Goal: Information Seeking & Learning: Check status

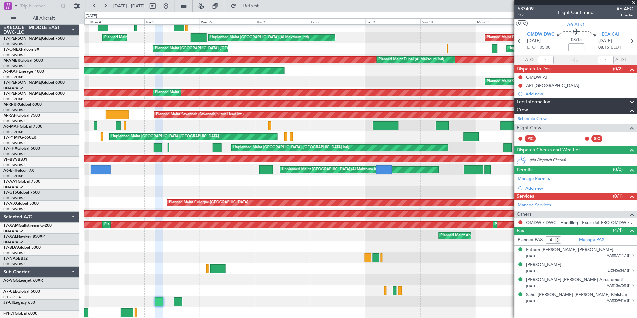
scroll to position [25, 0]
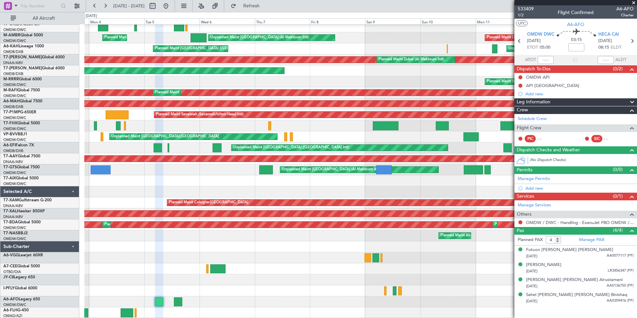
click at [272, 294] on div at bounding box center [360, 290] width 552 height 11
click at [632, 1] on span at bounding box center [633, 3] width 7 height 6
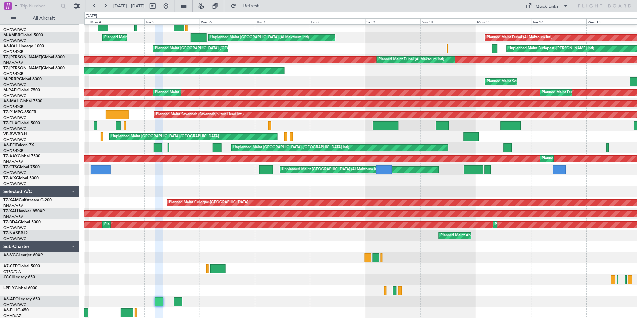
type input "0"
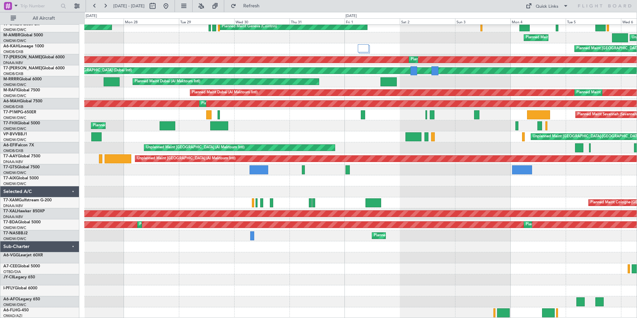
click at [636, 216] on html "[DATE] - [DATE] Refresh Quick Links All Aircraft Planned Maint [GEOGRAPHIC_DATA…" at bounding box center [318, 159] width 637 height 318
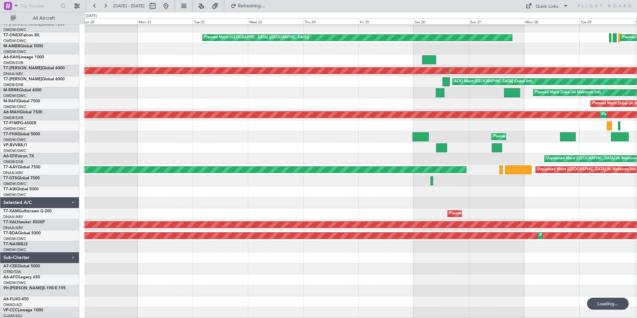
scroll to position [0, 0]
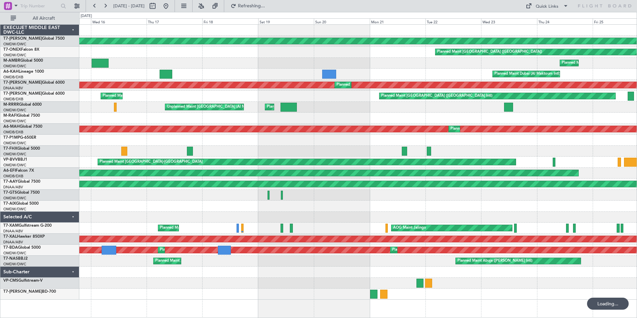
click at [171, 2] on div at bounding box center [159, 6] width 24 height 11
click at [171, 3] on button at bounding box center [165, 6] width 11 height 11
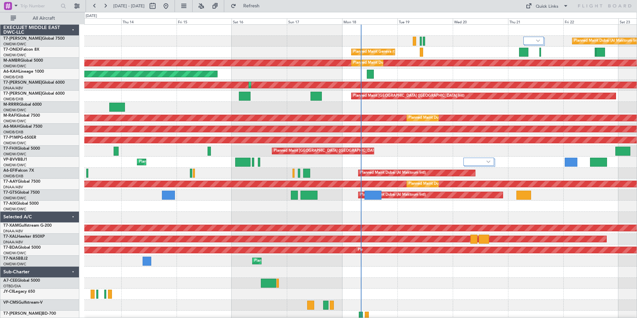
scroll to position [36, 0]
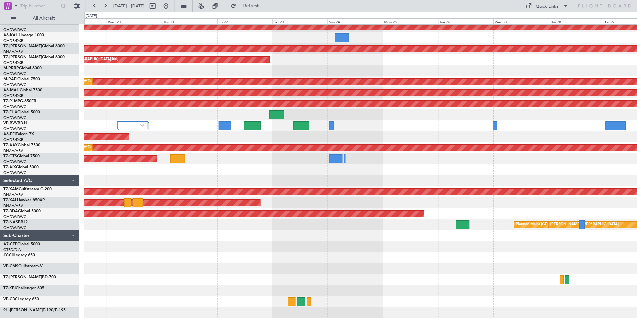
click at [148, 217] on div "Planned Maint Geneva (Cointrin) Planned Maint [GEOGRAPHIC_DATA] (Al Maktoum Int…" at bounding box center [360, 153] width 552 height 330
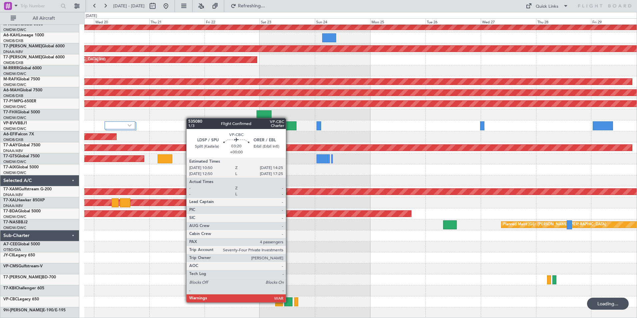
scroll to position [0, 0]
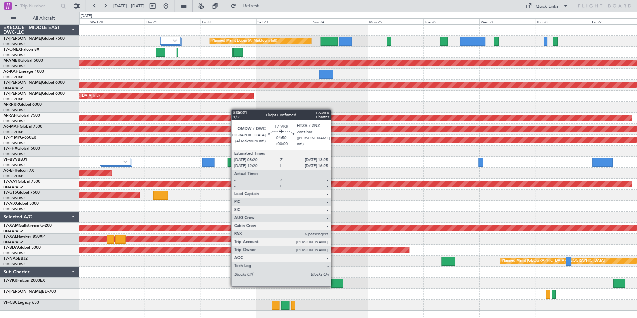
click at [334, 285] on div at bounding box center [337, 282] width 12 height 9
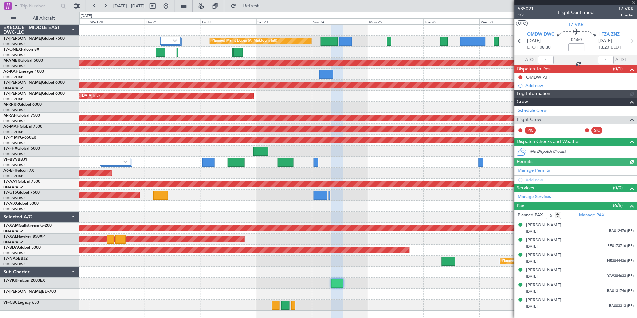
click at [524, 7] on span "535021" at bounding box center [525, 8] width 16 height 7
click at [171, 4] on button at bounding box center [165, 6] width 11 height 11
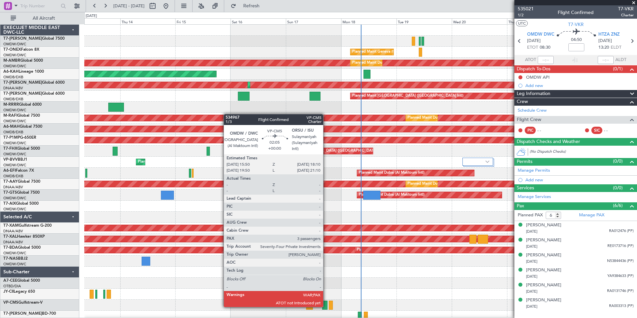
click at [325, 306] on div at bounding box center [325, 304] width 6 height 9
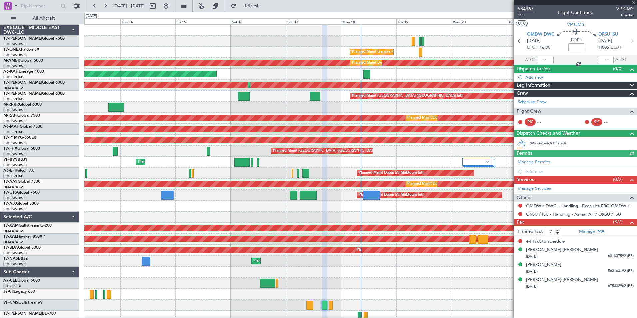
click at [532, 8] on span "534967" at bounding box center [525, 8] width 16 height 7
click at [633, 4] on span at bounding box center [633, 3] width 7 height 6
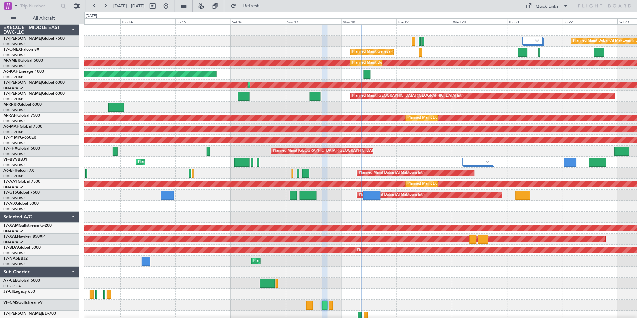
type input "0"
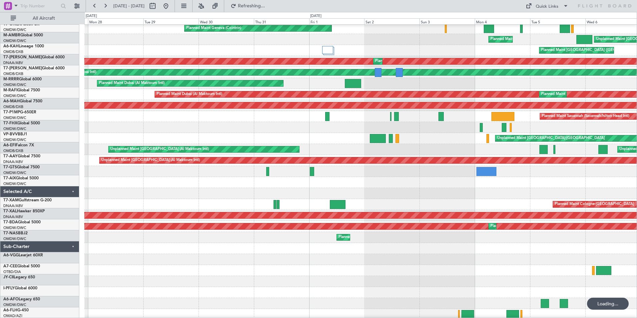
scroll to position [25, 0]
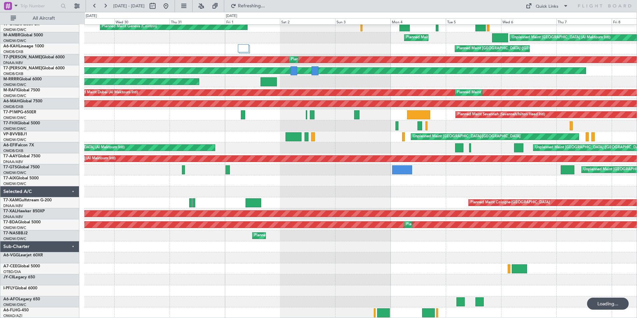
click at [171, 249] on div "Planned Maint London ([GEOGRAPHIC_DATA]) Planned Maint Geneva ([GEOGRAPHIC_DATA…" at bounding box center [360, 158] width 552 height 319
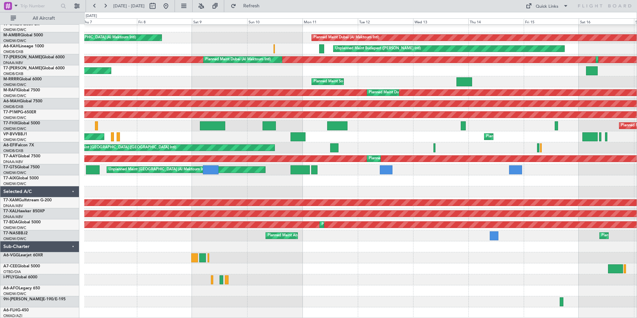
click at [152, 253] on div "Planned Maint Geneva (Cointrin) Unplanned Maint [GEOGRAPHIC_DATA] (Al Maktoum I…" at bounding box center [360, 158] width 552 height 319
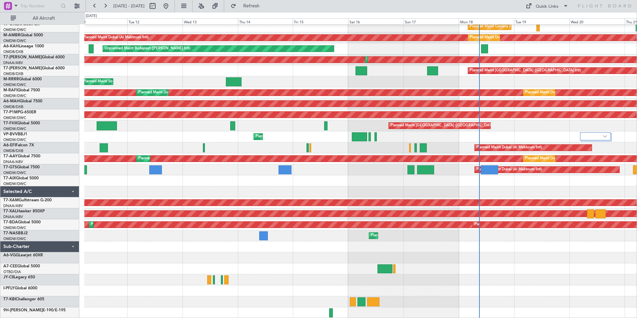
click at [157, 234] on div "Planned Maint Dubai (Al Maktoum Intl) Planned Maint Geneva ([GEOGRAPHIC_DATA]) …" at bounding box center [360, 158] width 552 height 319
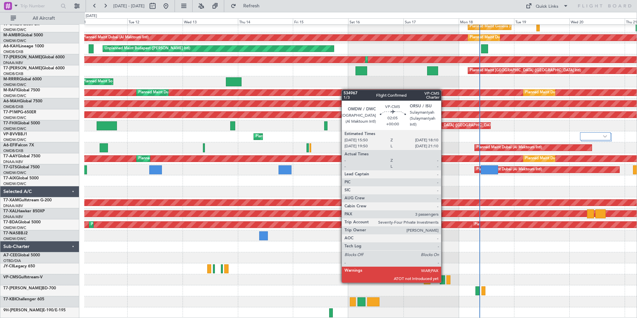
click at [443, 282] on div at bounding box center [442, 279] width 6 height 9
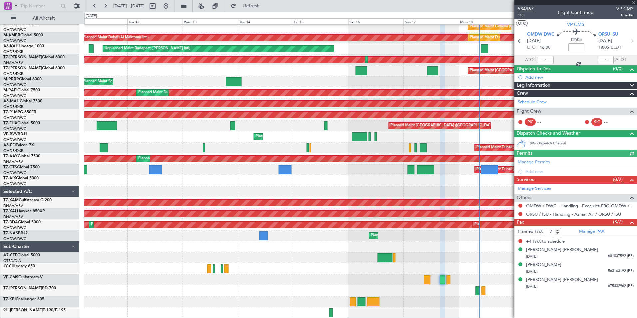
click at [526, 8] on span "534967" at bounding box center [525, 8] width 16 height 7
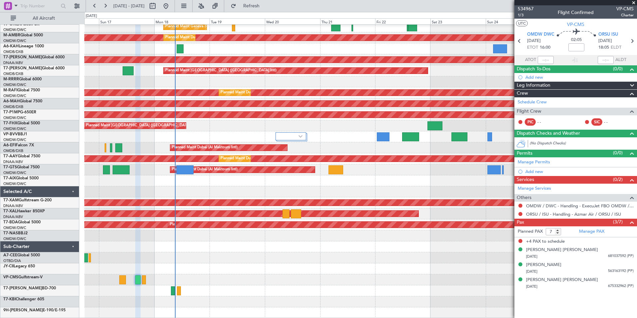
click at [175, 220] on div "Planned Maint Dubai (Al Maktoum Intl) Planned Maint Geneva ([GEOGRAPHIC_DATA]) …" at bounding box center [360, 158] width 552 height 319
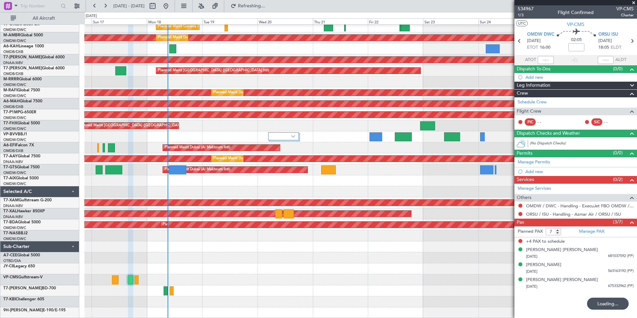
scroll to position [3, 0]
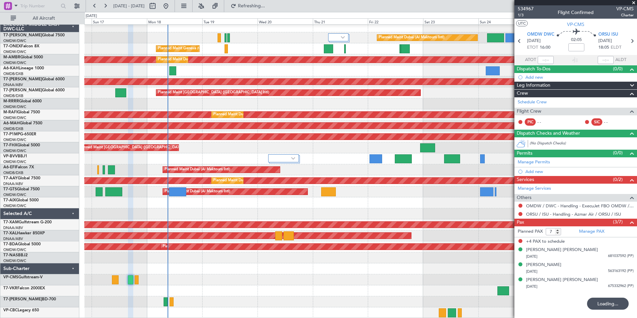
click at [633, 1] on span at bounding box center [633, 3] width 7 height 6
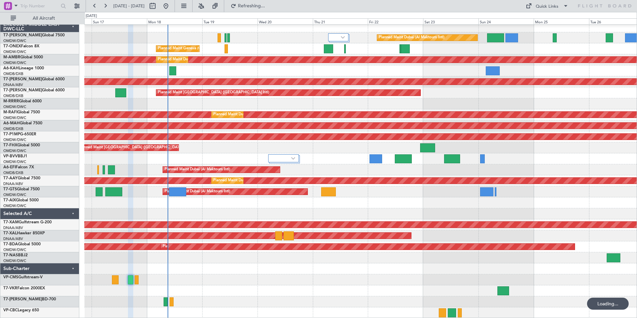
type input "0"
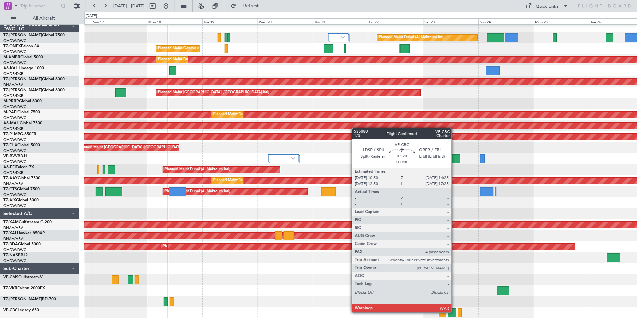
click at [454, 311] on div at bounding box center [451, 312] width 8 height 9
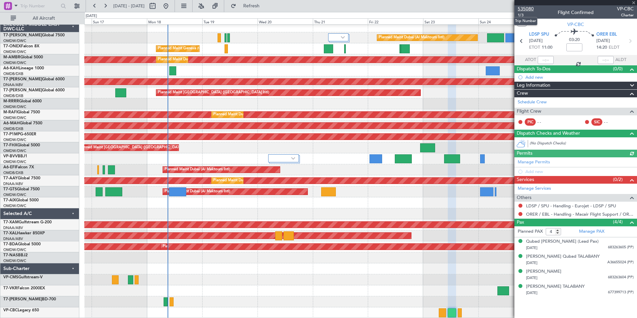
click at [528, 9] on span "535080" at bounding box center [525, 8] width 16 height 7
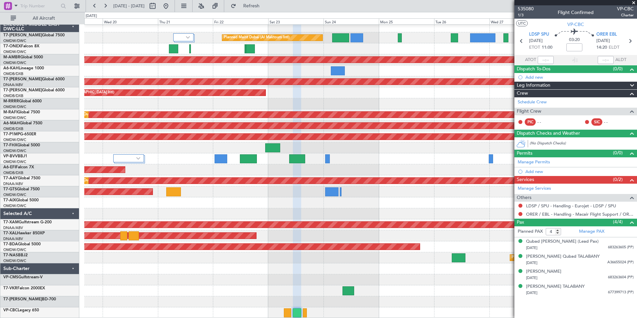
click at [236, 260] on div "Planned Maint Dubai (Al Maktoum Intl) Planned Maint Geneva ([GEOGRAPHIC_DATA]) …" at bounding box center [360, 169] width 552 height 297
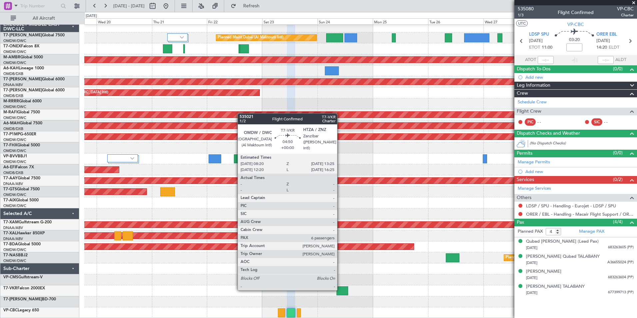
scroll to position [0, 0]
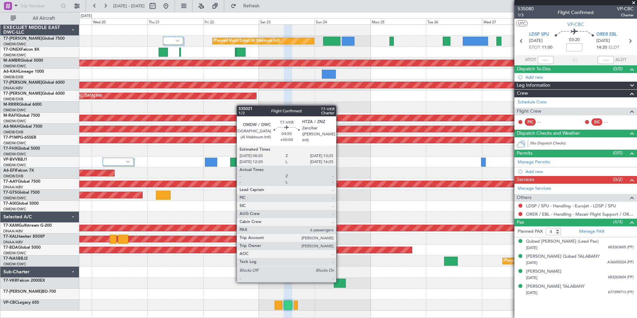
click at [339, 281] on div at bounding box center [340, 282] width 12 height 9
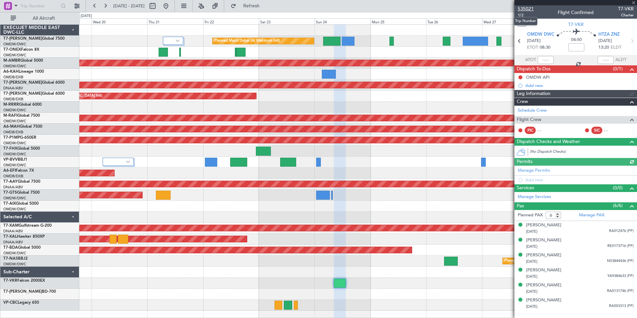
click at [525, 9] on span "535021" at bounding box center [525, 8] width 16 height 7
click at [171, 2] on button at bounding box center [165, 6] width 11 height 11
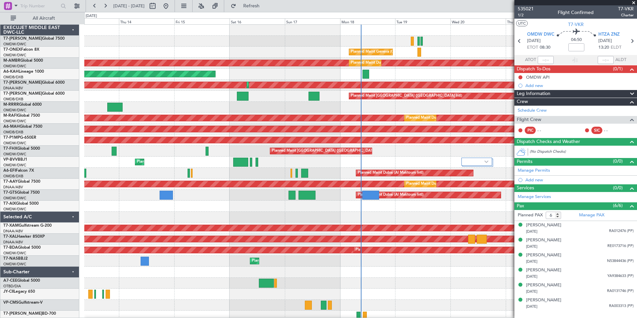
click at [633, 2] on span at bounding box center [633, 3] width 7 height 6
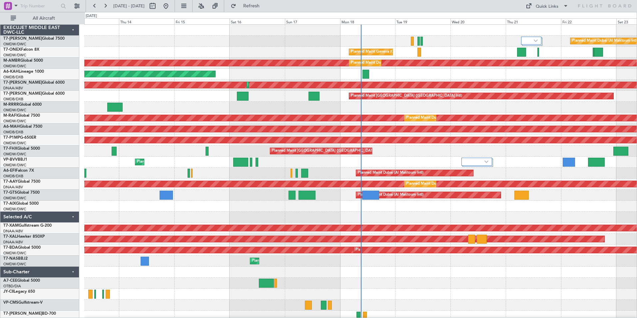
type input "0"
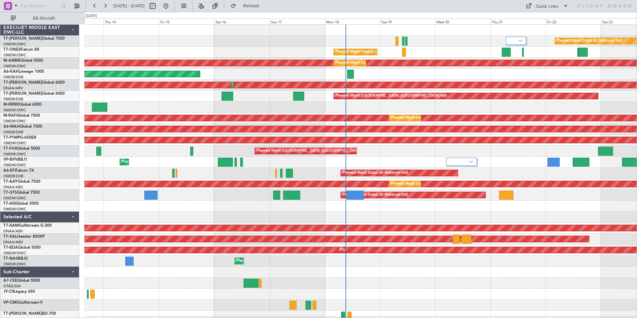
scroll to position [36, 0]
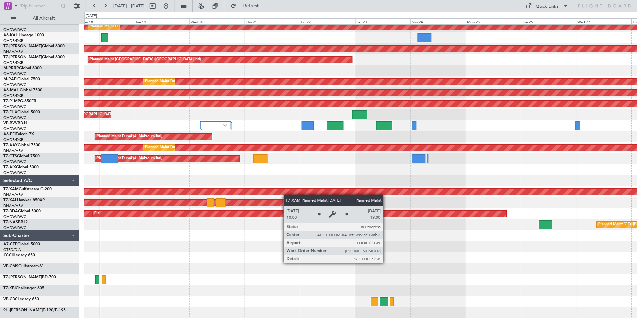
click at [283, 194] on div "Planned Maint Geneva (Cointrin) Planned Maint [GEOGRAPHIC_DATA] (Al Maktoum Int…" at bounding box center [360, 153] width 552 height 330
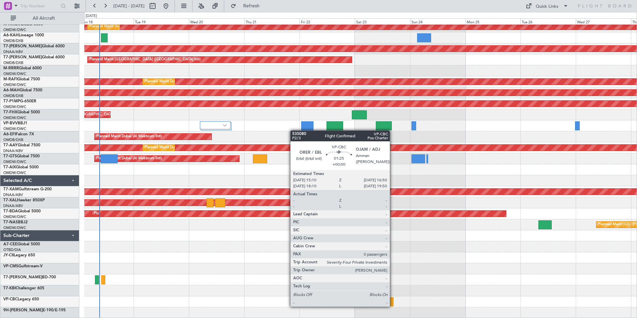
scroll to position [0, 0]
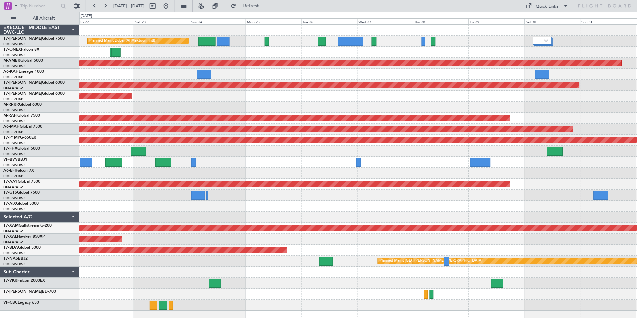
click at [297, 255] on div "Planned Maint Dubai (Al Maktoum Intl) Planned Maint [GEOGRAPHIC_DATA] (Al Makto…" at bounding box center [357, 168] width 557 height 286
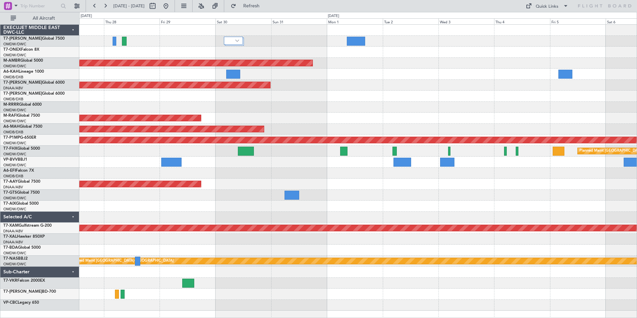
click at [252, 269] on div "Planned Maint Dubai (Al Maktoum Intl) Unplanned Maint [GEOGRAPHIC_DATA] (Al Mak…" at bounding box center [357, 170] width 557 height 293
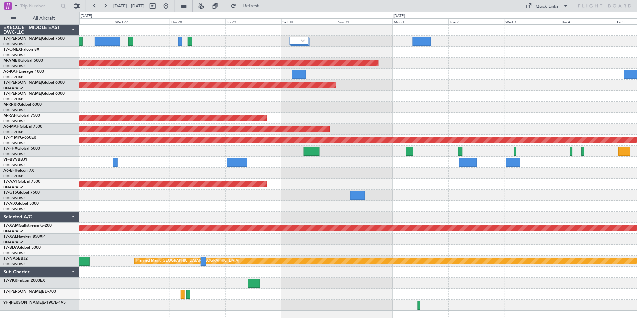
click at [396, 284] on div "Planned Maint Dubai (Al Maktoum Intl) Planned Maint [GEOGRAPHIC_DATA] (Al Makto…" at bounding box center [357, 168] width 557 height 286
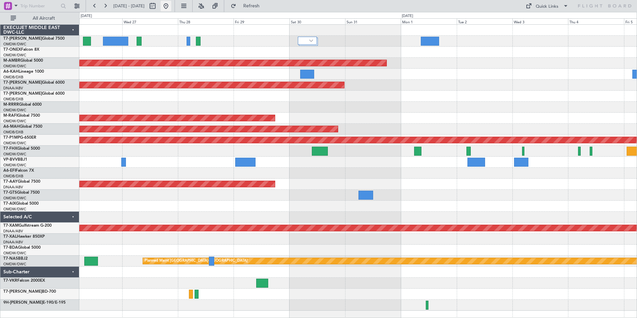
click at [171, 7] on button at bounding box center [165, 6] width 11 height 11
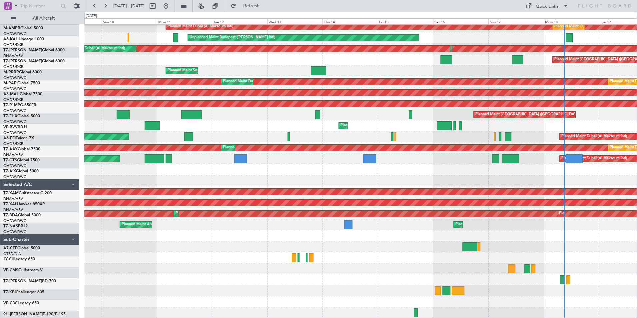
scroll to position [36, 0]
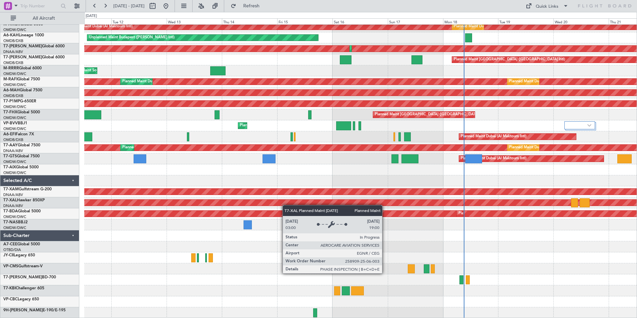
click at [273, 201] on div "Planned Maint Geneva (Cointrin) Planned Maint [GEOGRAPHIC_DATA] (Al Maktoum Int…" at bounding box center [360, 153] width 552 height 330
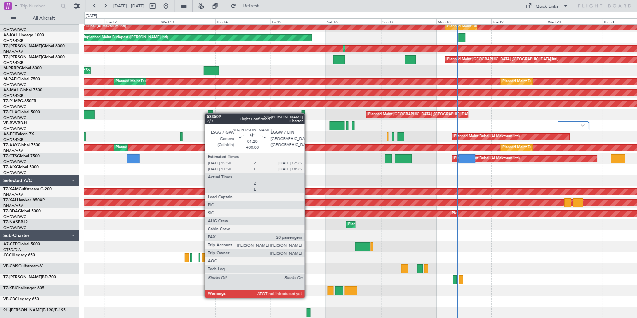
scroll to position [25, 0]
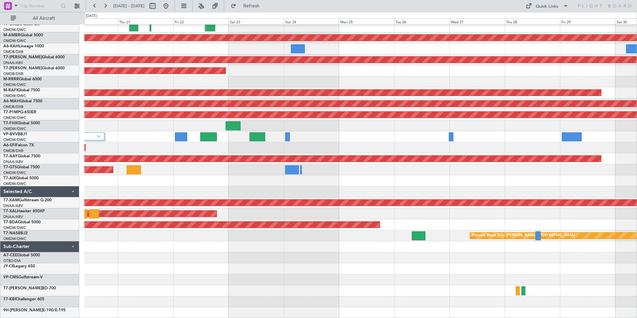
click at [53, 168] on div "Planned Maint Dubai (Al Maktoum Intl) Planned Maint Geneva ([GEOGRAPHIC_DATA]) …" at bounding box center [318, 165] width 637 height 306
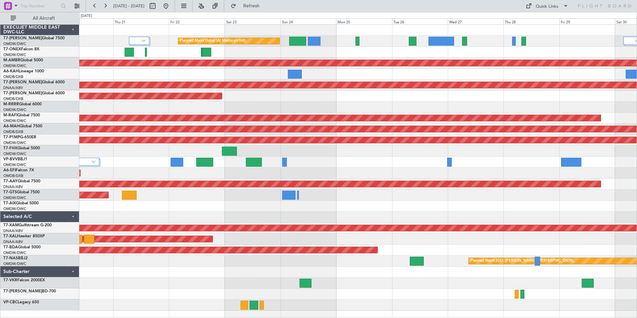
scroll to position [0, 0]
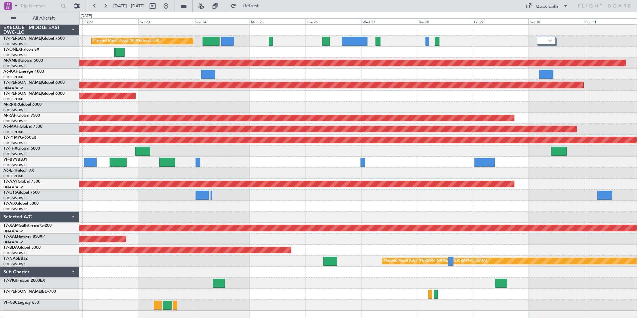
click at [491, 221] on div "Planned Maint Dubai (Al Maktoum Intl) Planned Maint [GEOGRAPHIC_DATA] (Al Makto…" at bounding box center [357, 168] width 557 height 286
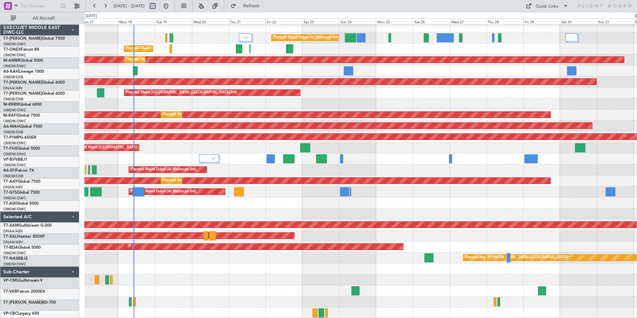
scroll to position [3, 0]
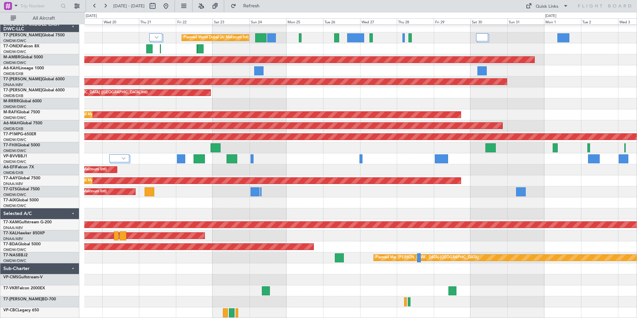
click at [515, 297] on div "Planned Maint Dubai (Al Maktoum Intl) Planned Maint Geneva ([GEOGRAPHIC_DATA]) …" at bounding box center [360, 169] width 552 height 297
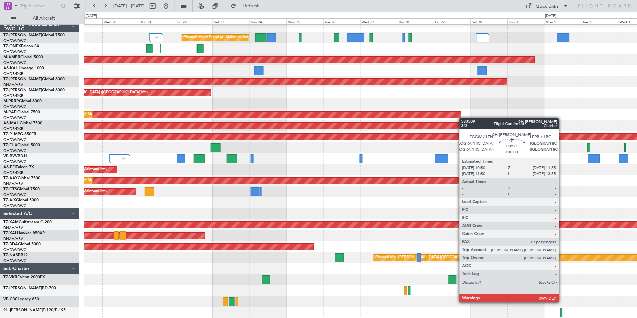
click at [561, 313] on div at bounding box center [561, 312] width 2 height 9
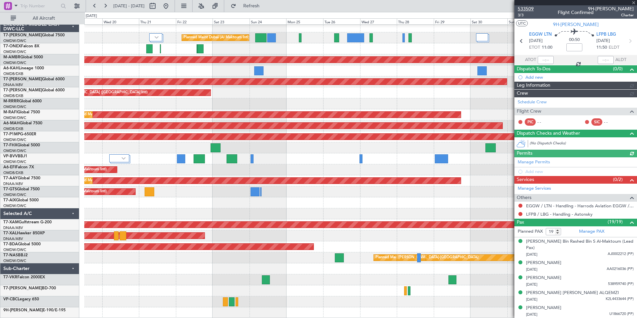
click at [523, 8] on span "533509" at bounding box center [525, 8] width 16 height 7
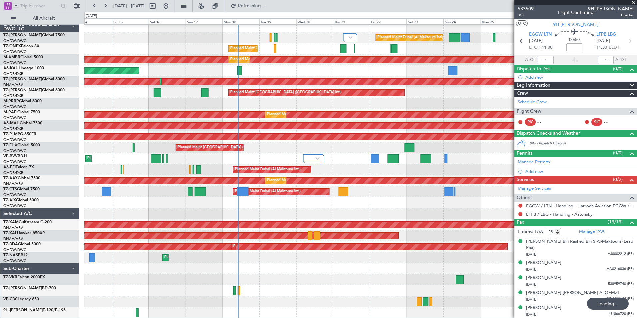
click at [489, 193] on div "Planned Maint Dubai (Al Maktoum Intl) Planned Maint Geneva ([GEOGRAPHIC_DATA]) …" at bounding box center [360, 169] width 552 height 297
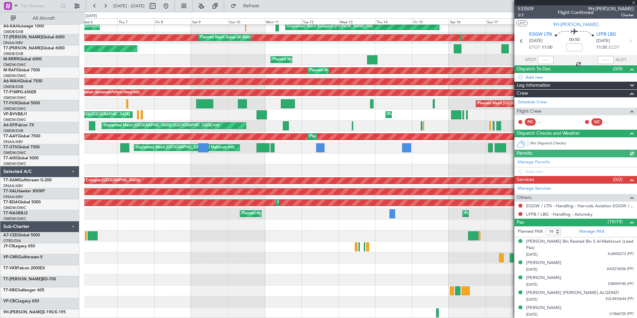
scroll to position [47, 0]
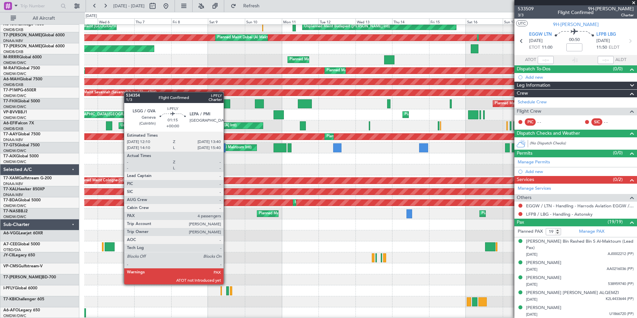
click at [226, 289] on div at bounding box center [227, 290] width 2 height 9
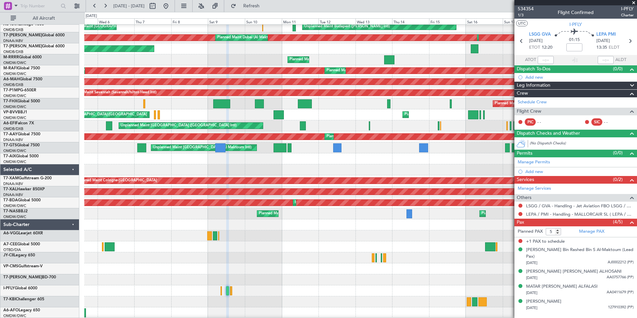
click at [632, 2] on span at bounding box center [633, 3] width 7 height 6
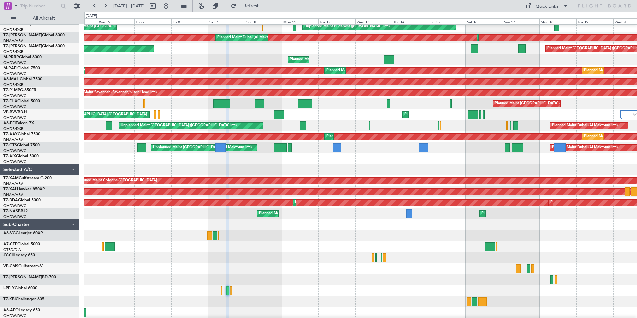
type input "0"
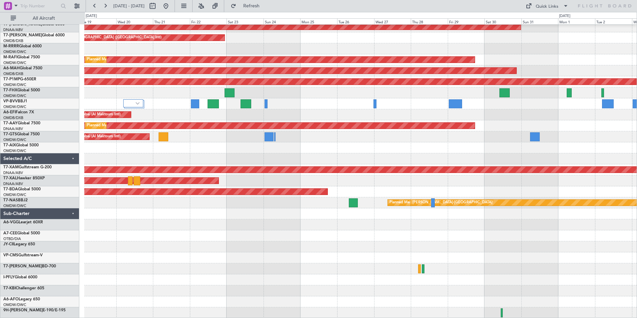
click at [0, 150] on html "[DATE] - [DATE] Refresh Quick Links All Aircraft Unplanned Maint Budapest ([PER…" at bounding box center [318, 159] width 637 height 318
